Goal: Complete application form

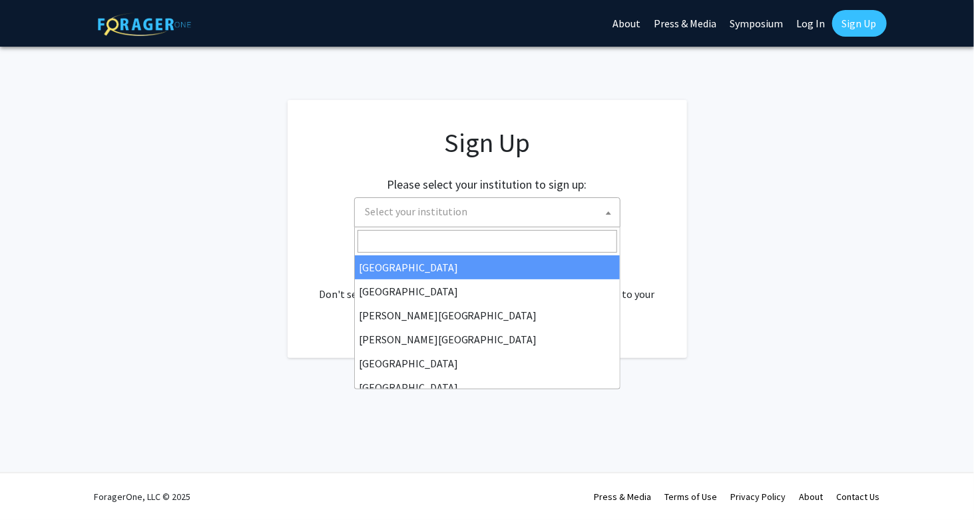
click at [513, 212] on span "Select your institution" at bounding box center [490, 211] width 260 height 27
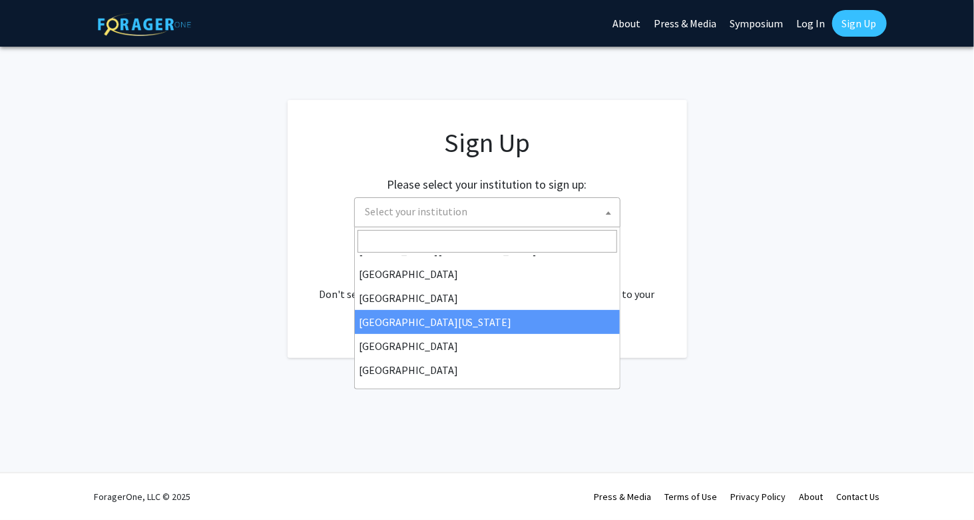
scroll to position [200, 0]
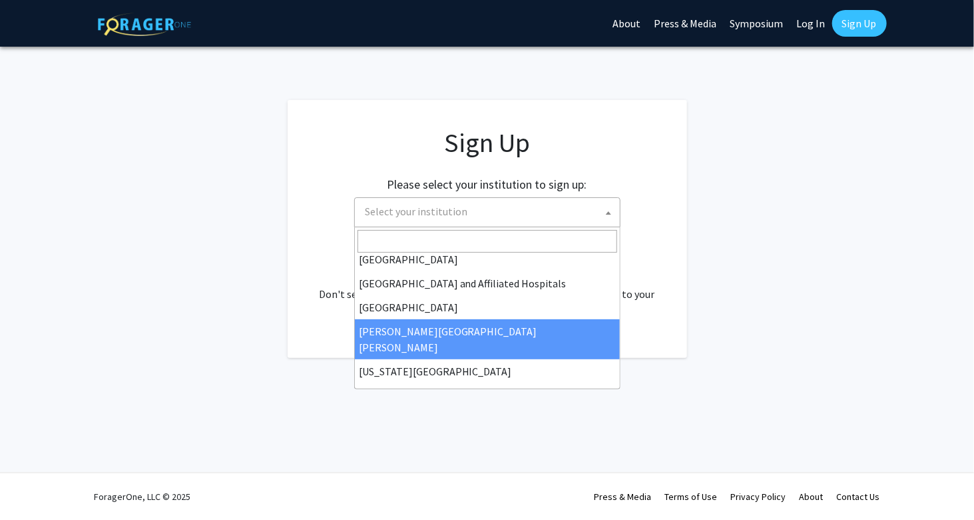
select select "1"
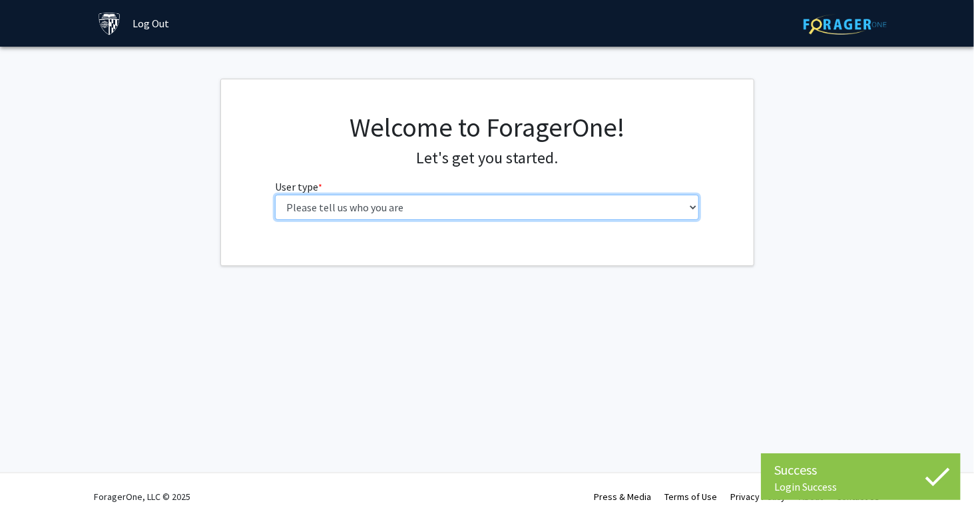
click at [415, 210] on select "Please tell us who you are Undergraduate Student Master's Student Doctoral Cand…" at bounding box center [487, 206] width 424 height 25
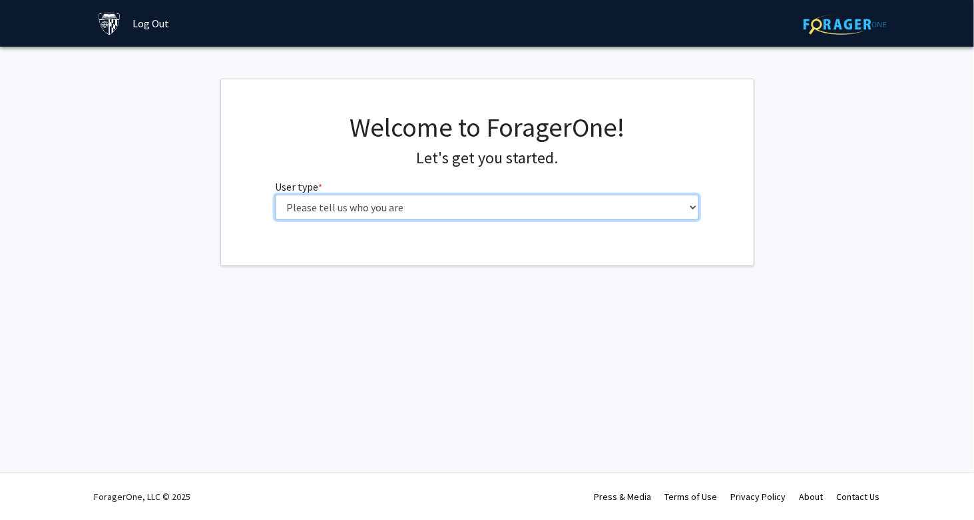
select select "3: doc"
click at [275, 194] on select "Please tell us who you are Undergraduate Student Master's Student Doctoral Cand…" at bounding box center [487, 206] width 424 height 25
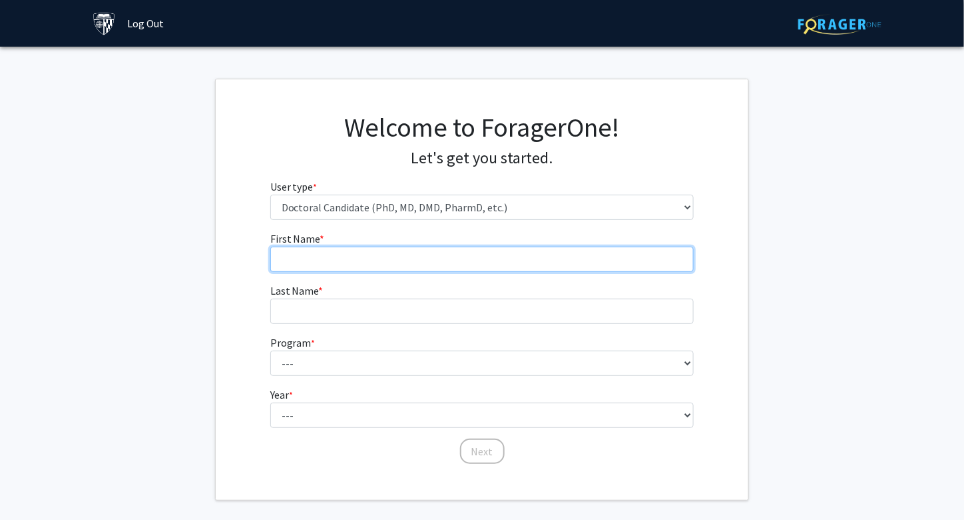
click at [416, 261] on input "First Name * required" at bounding box center [482, 258] width 424 height 25
type input "Xiaoyun"
type input "Liu"
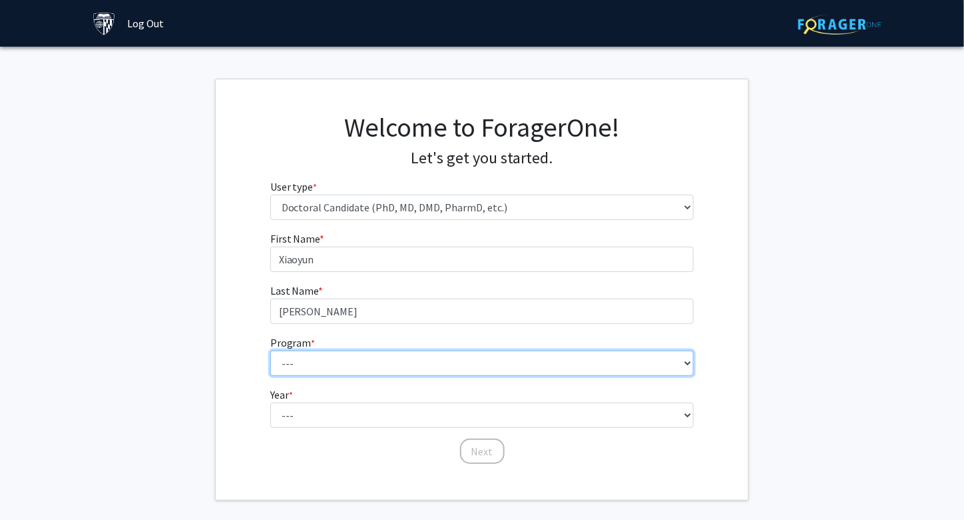
click at [362, 366] on select "--- Adult-Gerontological Acute Care Nurse Practitioner Adult-Gerontological Cri…" at bounding box center [482, 362] width 424 height 25
select select "57: 59"
click at [270, 350] on select "--- Adult-Gerontological Acute Care Nurse Practitioner Adult-Gerontological Cri…" at bounding box center [482, 362] width 424 height 25
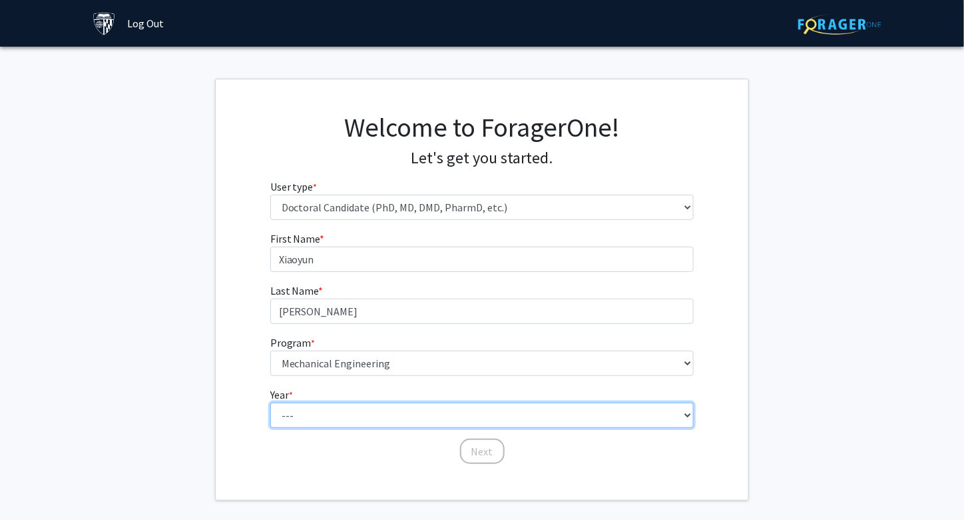
click at [336, 412] on select "--- First Year Second Year Third Year Fourth Year Fifth Year Sixth Year Seventh…" at bounding box center [482, 414] width 424 height 25
select select "1: first_year"
click at [270, 402] on select "--- First Year Second Year Third Year Fourth Year Fifth Year Sixth Year Seventh…" at bounding box center [482, 414] width 424 height 25
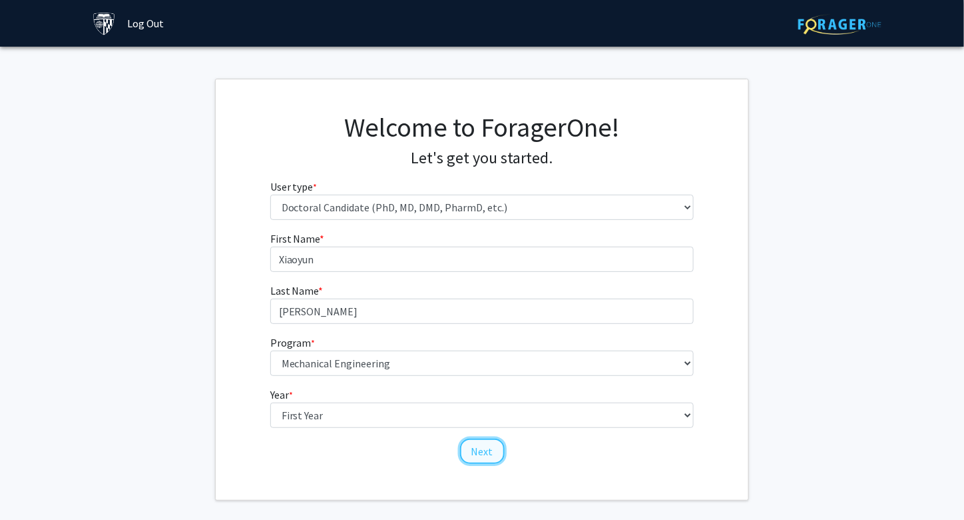
click at [480, 452] on button "Next" at bounding box center [482, 450] width 45 height 25
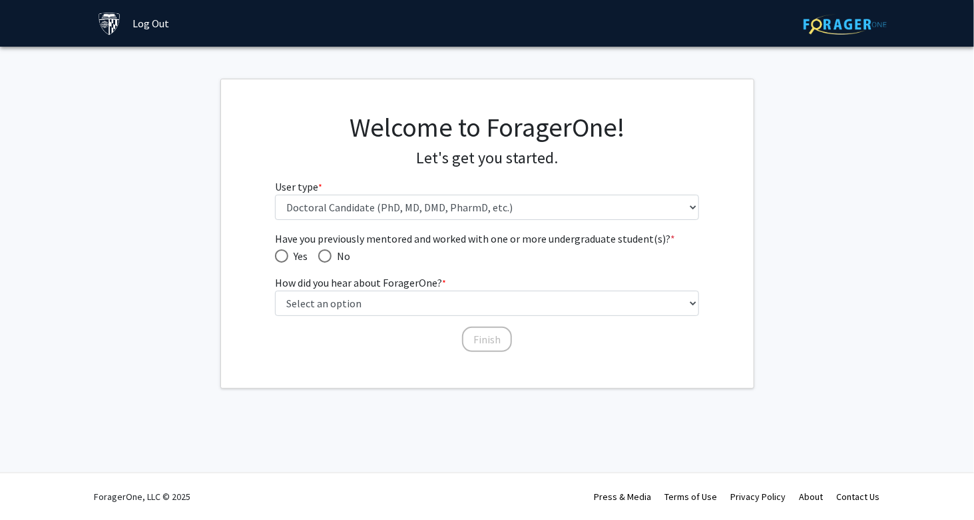
click at [341, 255] on span "No" at bounding box center [341, 256] width 19 height 16
click at [332, 255] on input "No" at bounding box center [324, 255] width 13 height 13
radio input "true"
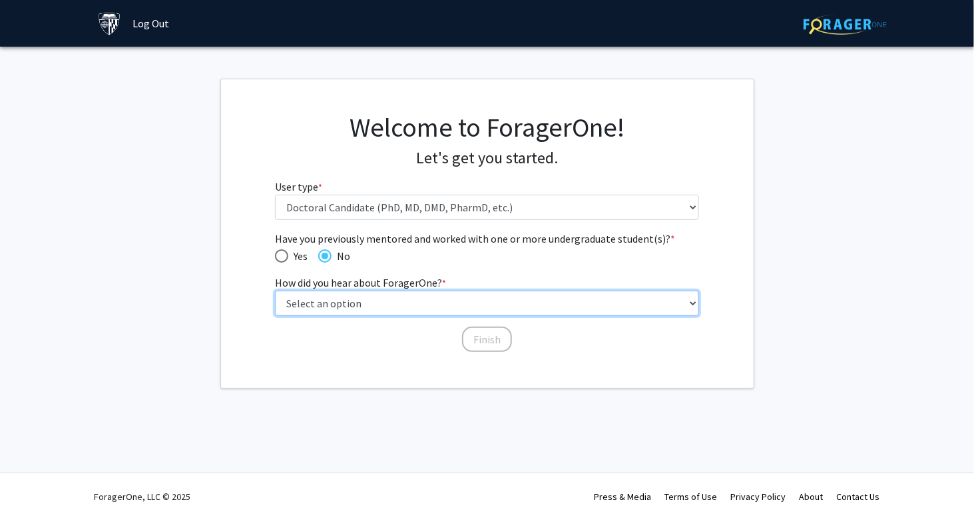
click at [382, 306] on select "Select an option Peer/student recommendation Faculty/staff recommendation Unive…" at bounding box center [487, 302] width 424 height 25
select select "3: university_website"
click at [275, 290] on select "Select an option Peer/student recommendation Faculty/staff recommendation Unive…" at bounding box center [487, 302] width 424 height 25
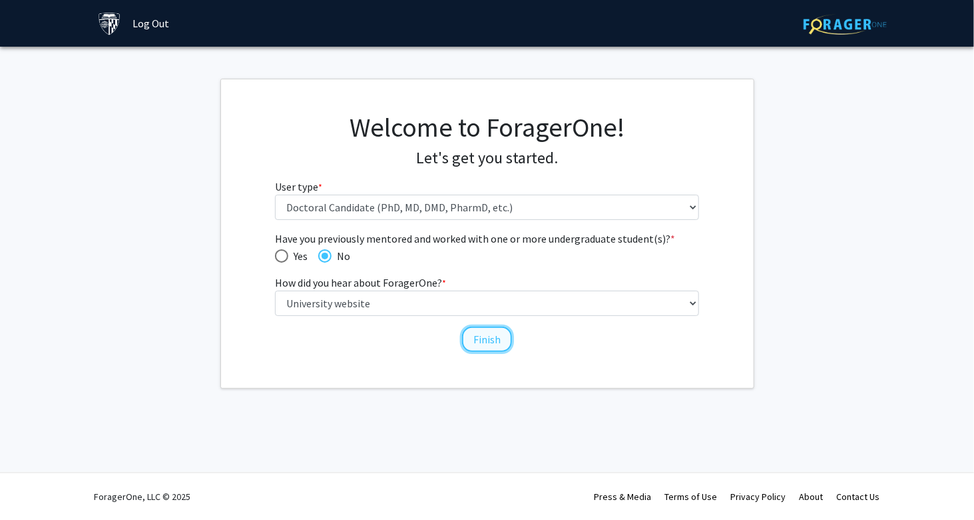
click at [496, 340] on button "Finish" at bounding box center [487, 338] width 50 height 25
